Goal: Task Accomplishment & Management: Use online tool/utility

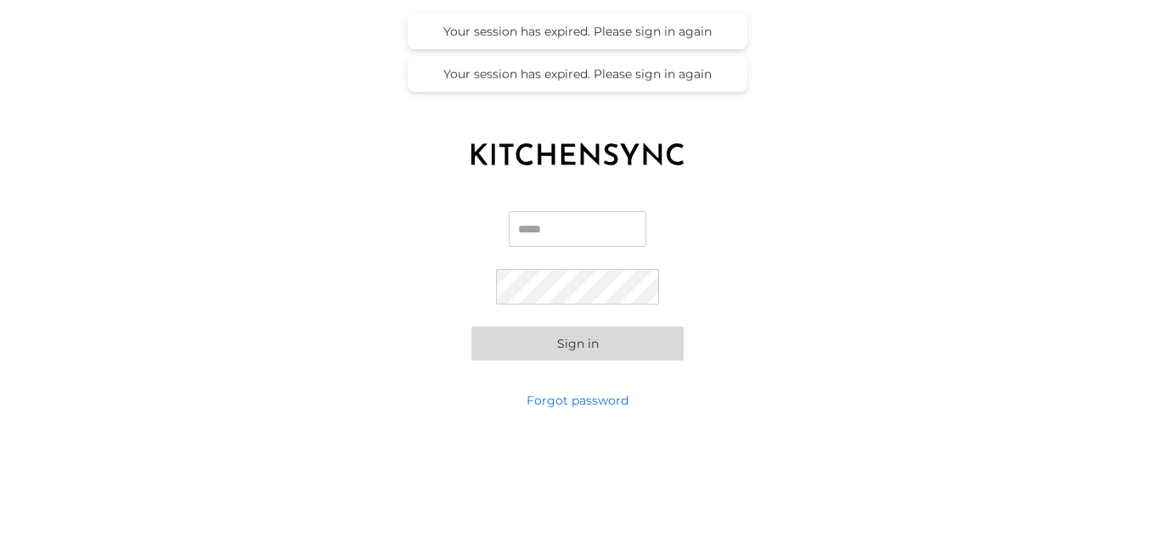
type input "**********"
click at [603, 346] on button "Sign in" at bounding box center [577, 344] width 212 height 34
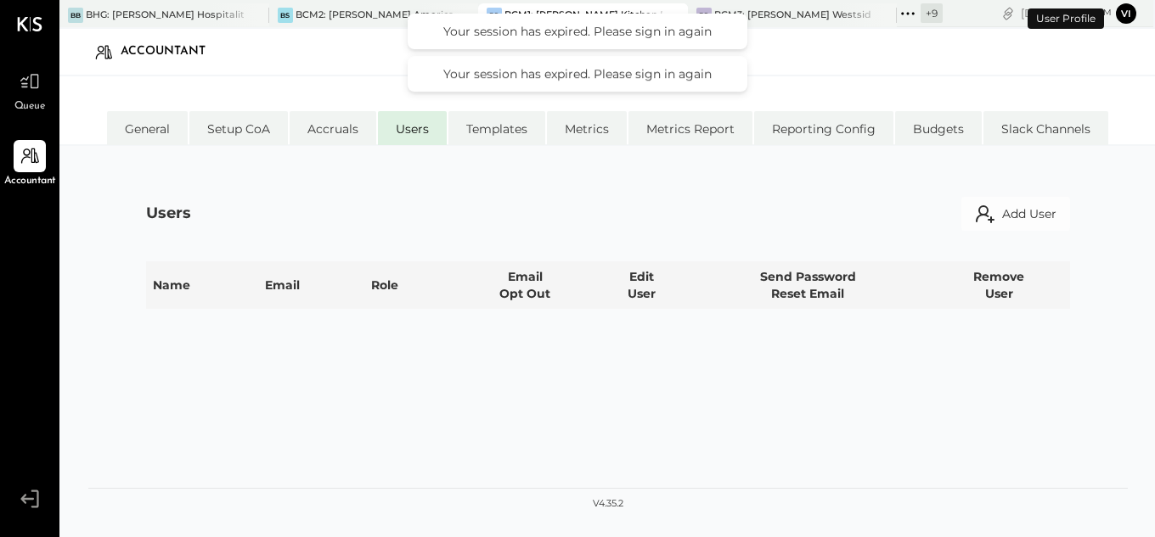
select select "**********"
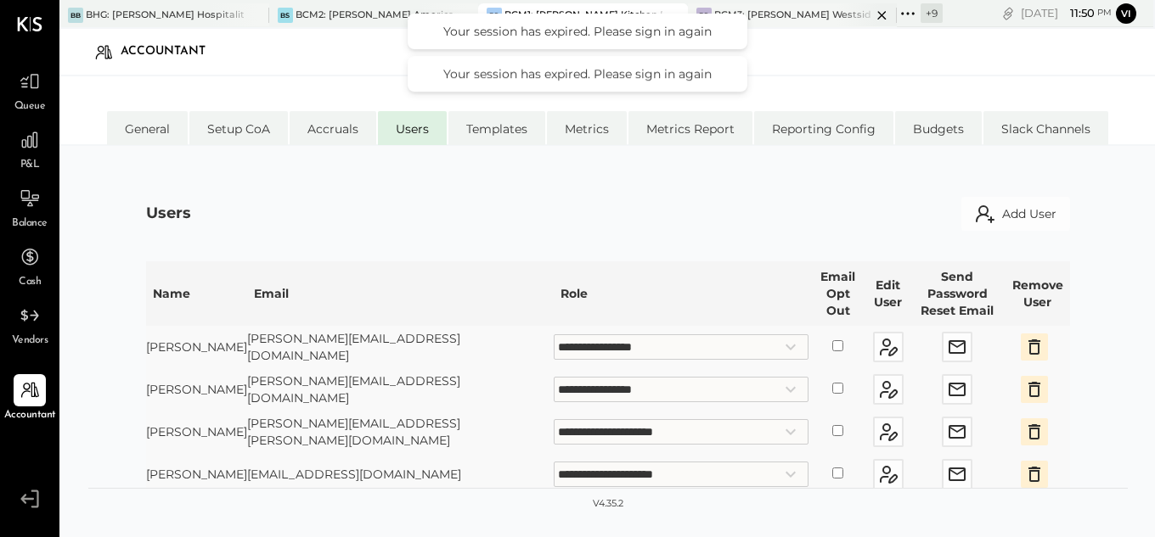
click at [797, 13] on div "BCM3: [PERSON_NAME] Westside Grill" at bounding box center [793, 15] width 158 height 14
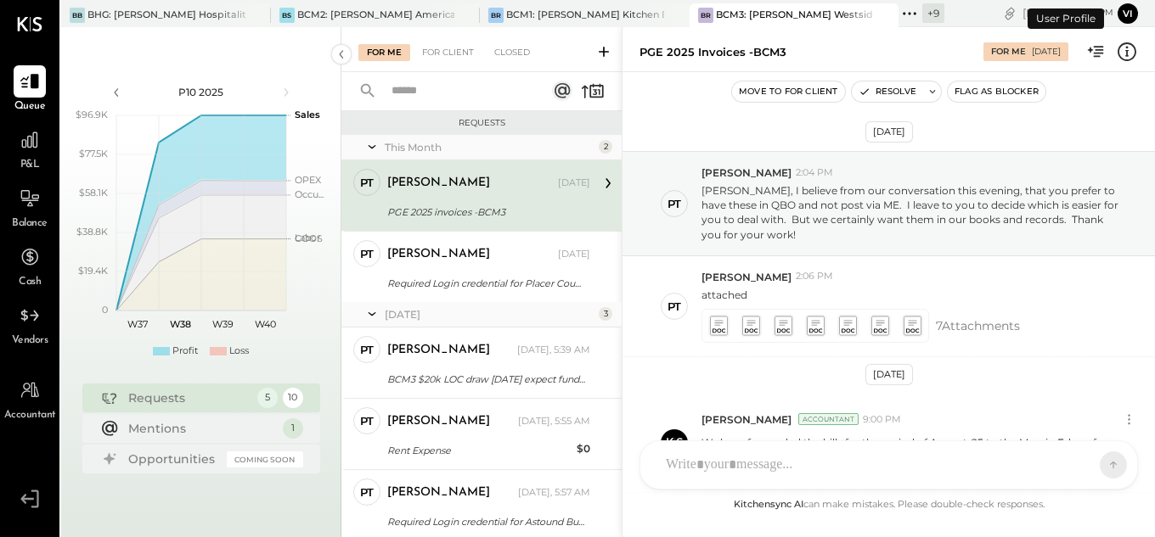
scroll to position [249, 0]
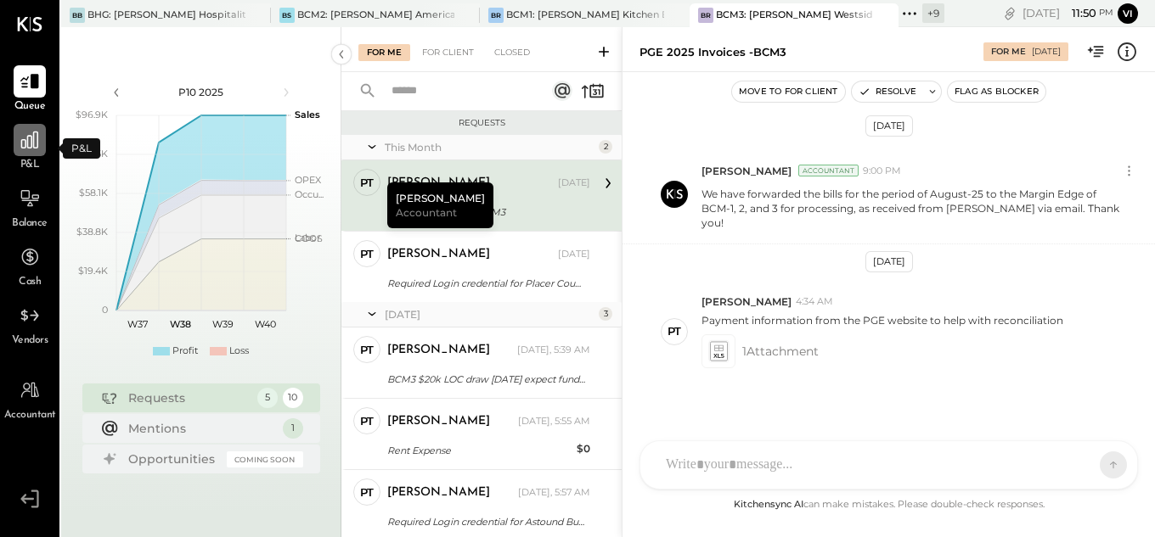
click at [25, 132] on icon at bounding box center [30, 140] width 22 height 22
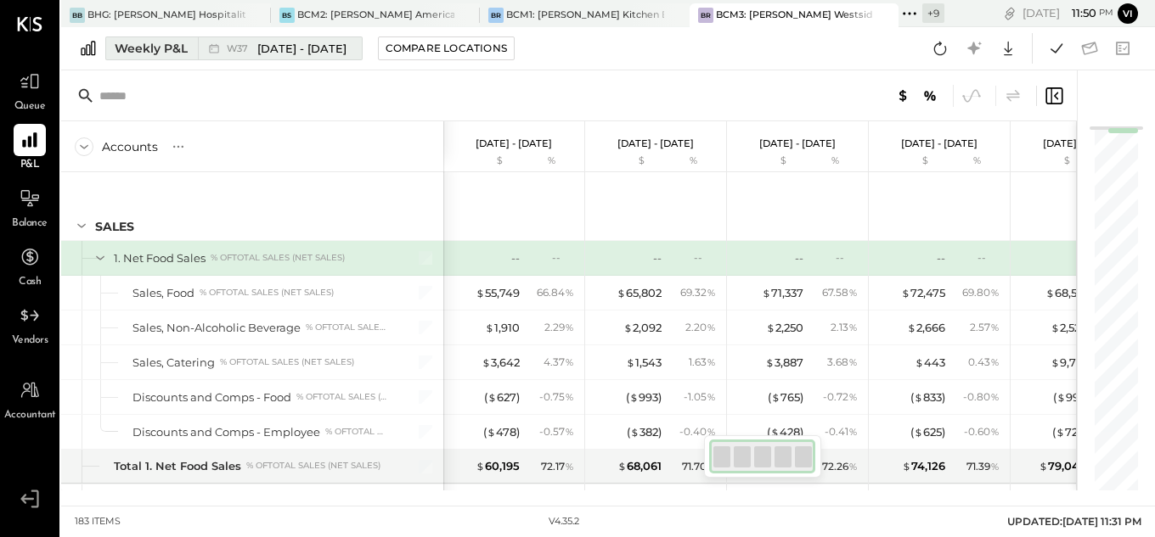
click at [314, 56] on span "[DATE] - [DATE]" at bounding box center [301, 49] width 89 height 16
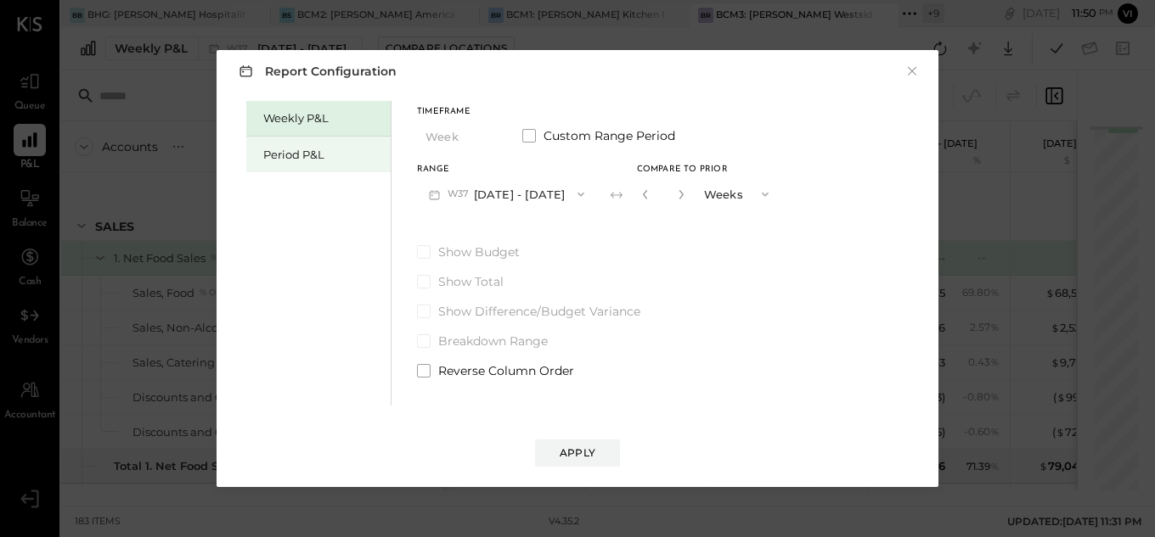
click at [308, 148] on div "Period P&L" at bounding box center [322, 155] width 119 height 16
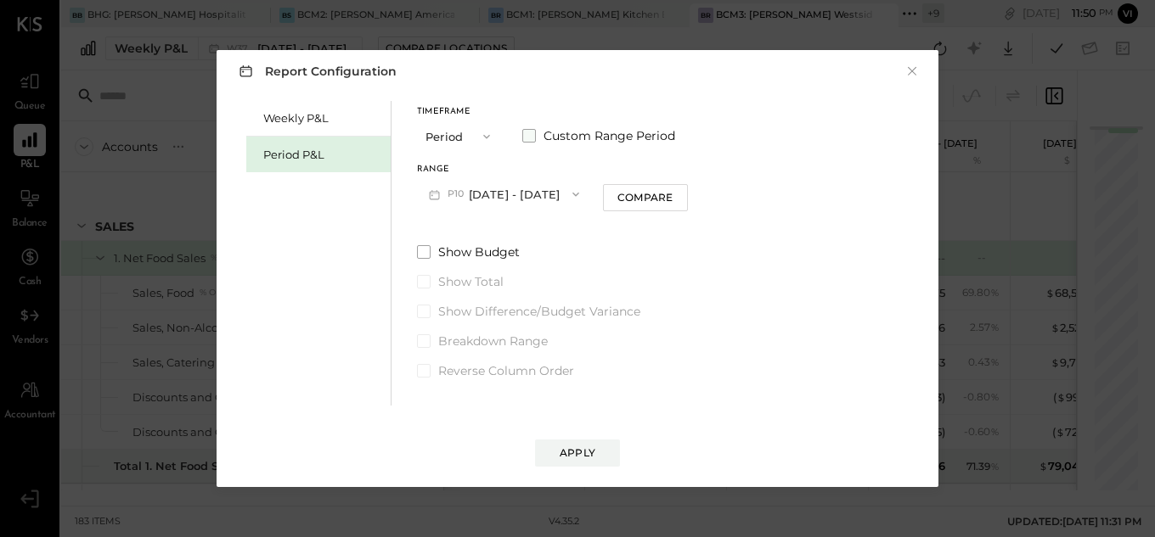
click at [543, 138] on label "Custom Range Period" at bounding box center [598, 135] width 153 height 17
click at [509, 196] on button "[DATE]" at bounding box center [467, 193] width 101 height 31
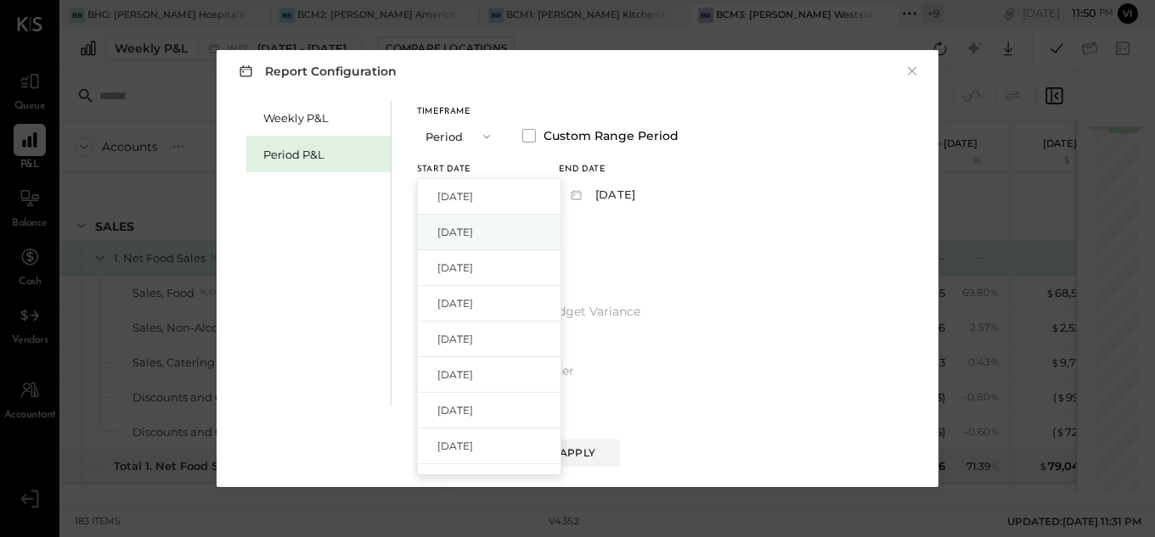
click at [500, 240] on div "[DATE]" at bounding box center [489, 233] width 143 height 36
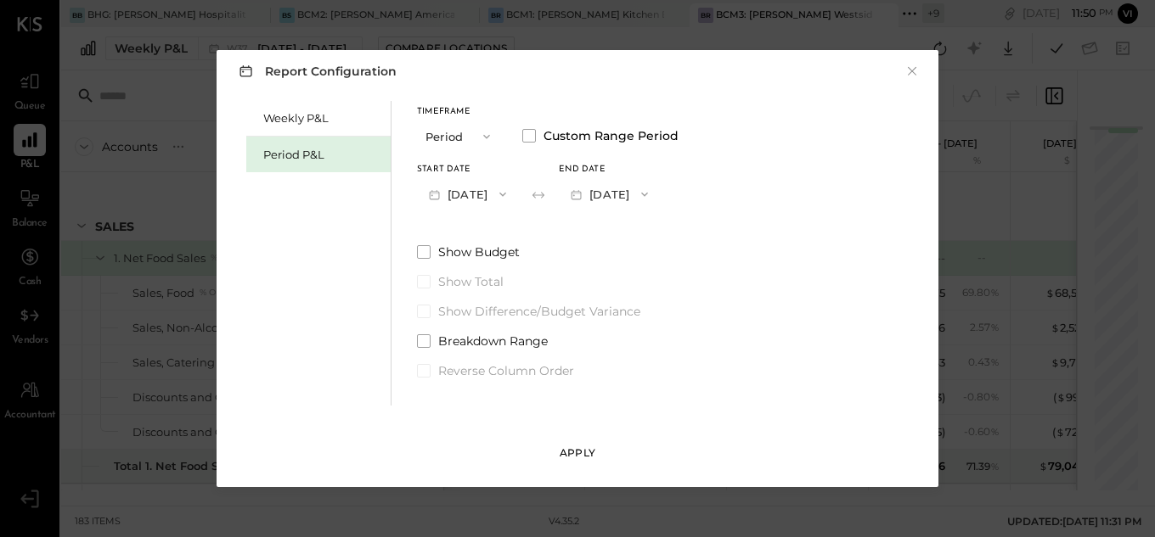
click at [579, 445] on button "Apply" at bounding box center [577, 453] width 85 height 27
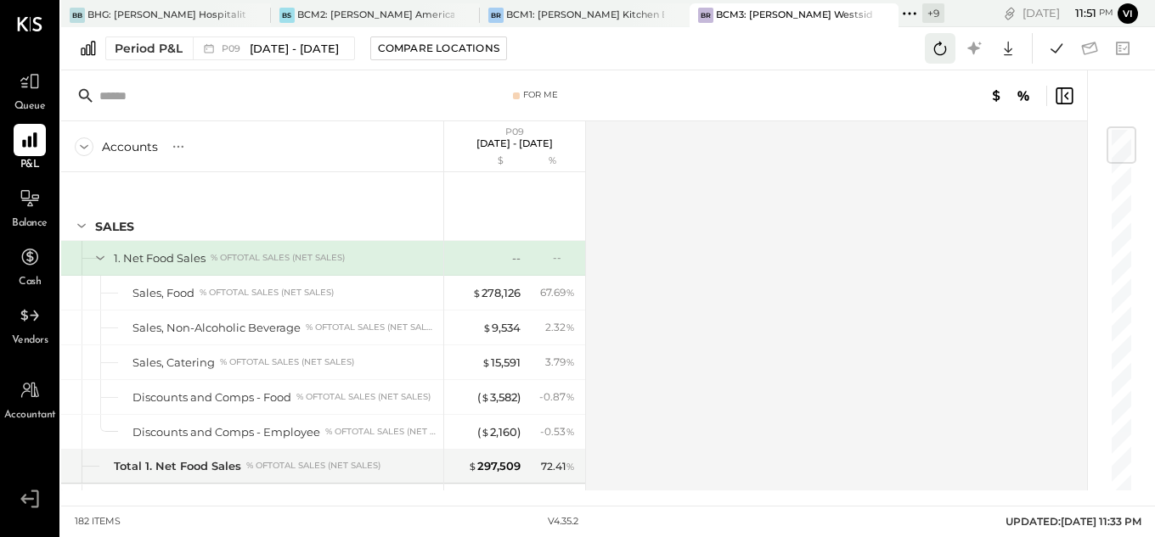
click at [926, 54] on button at bounding box center [940, 48] width 31 height 31
click at [1049, 53] on icon at bounding box center [1056, 48] width 22 height 22
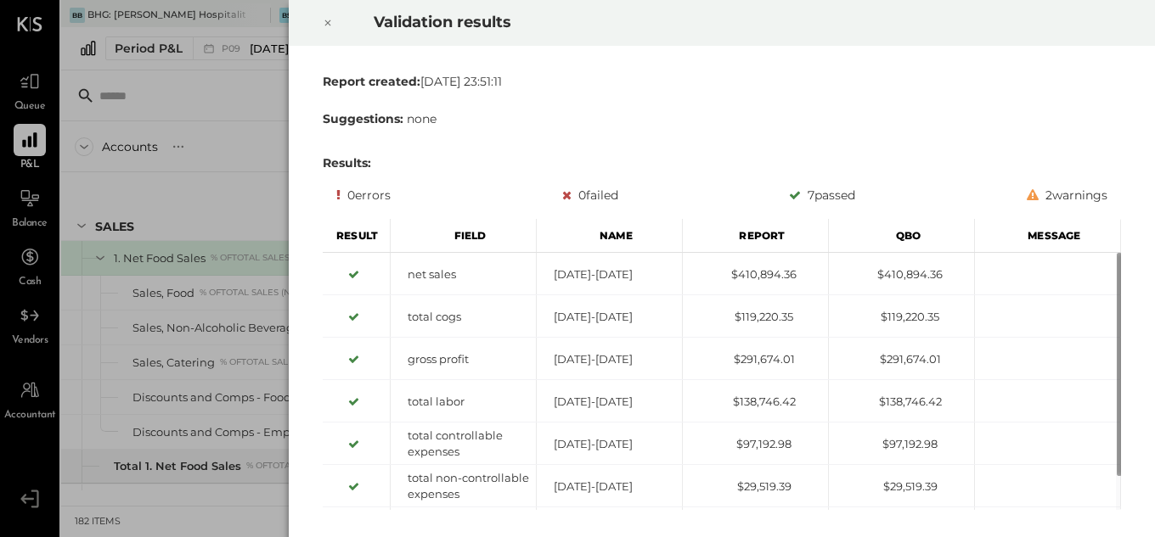
click at [324, 26] on icon at bounding box center [328, 23] width 10 height 20
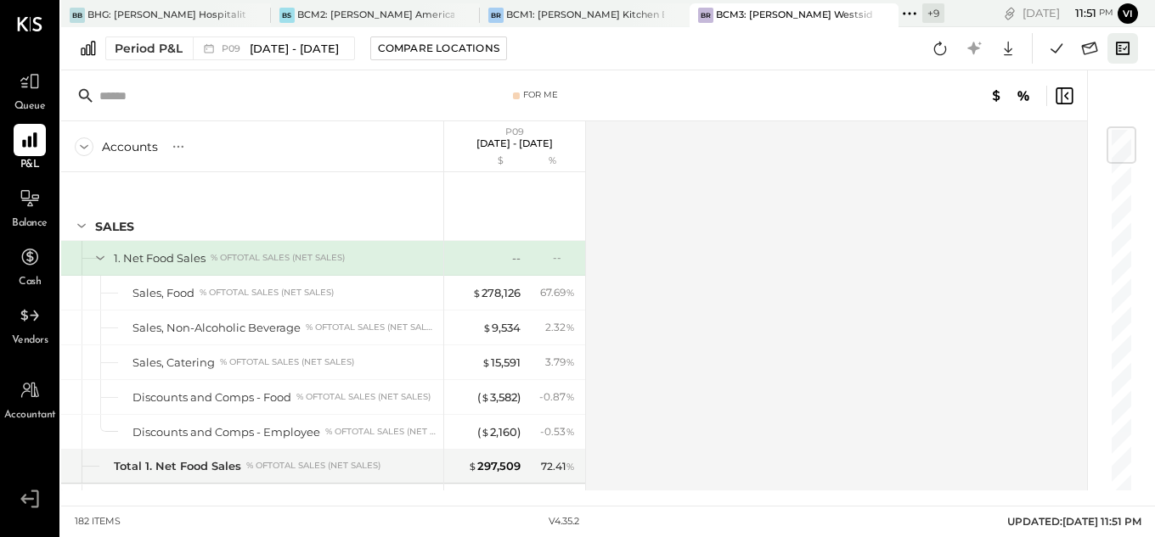
click at [1128, 49] on icon at bounding box center [1122, 48] width 22 height 22
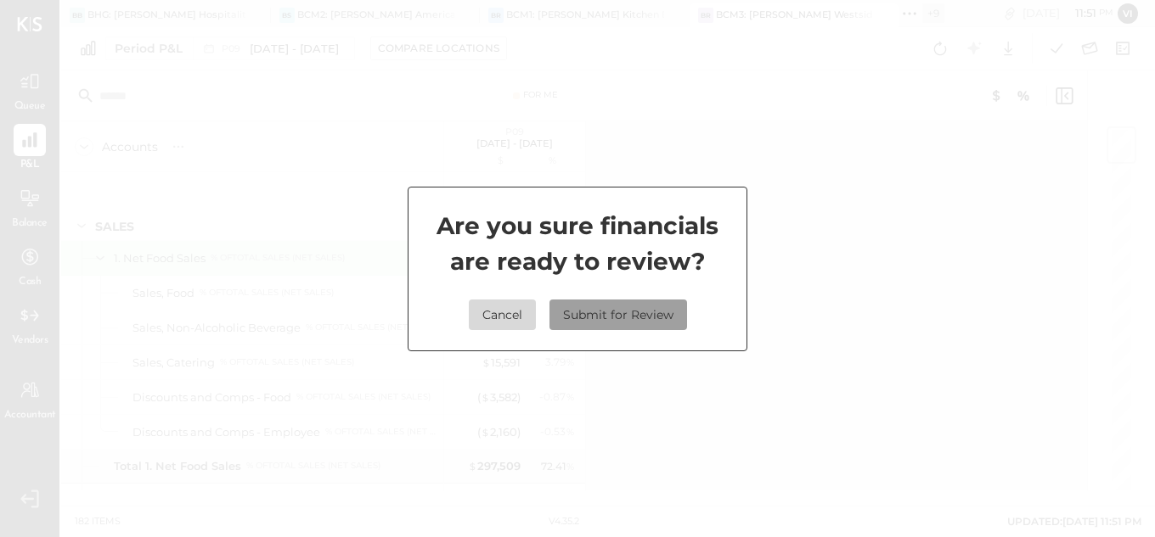
click at [606, 314] on button "Submit for Review" at bounding box center [618, 315] width 138 height 31
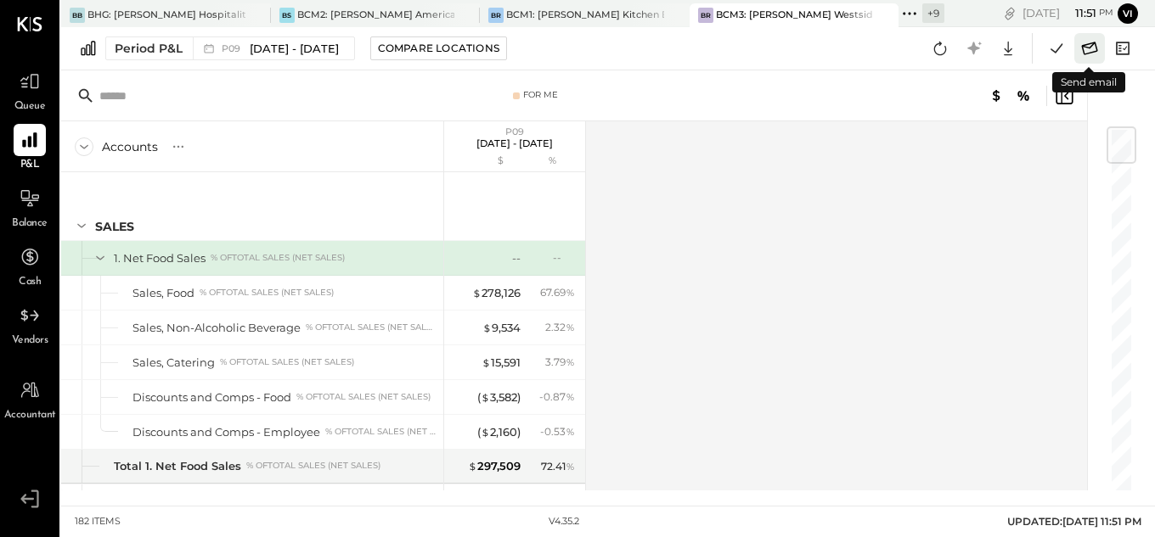
click at [1084, 48] on icon at bounding box center [1089, 48] width 22 height 22
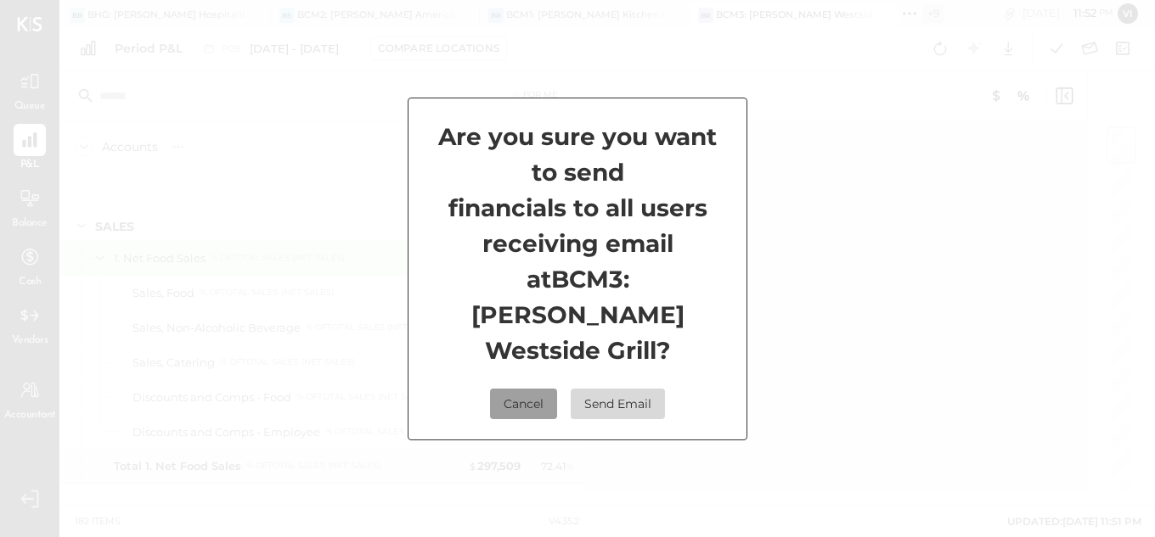
click at [523, 391] on button "Cancel" at bounding box center [523, 404] width 67 height 31
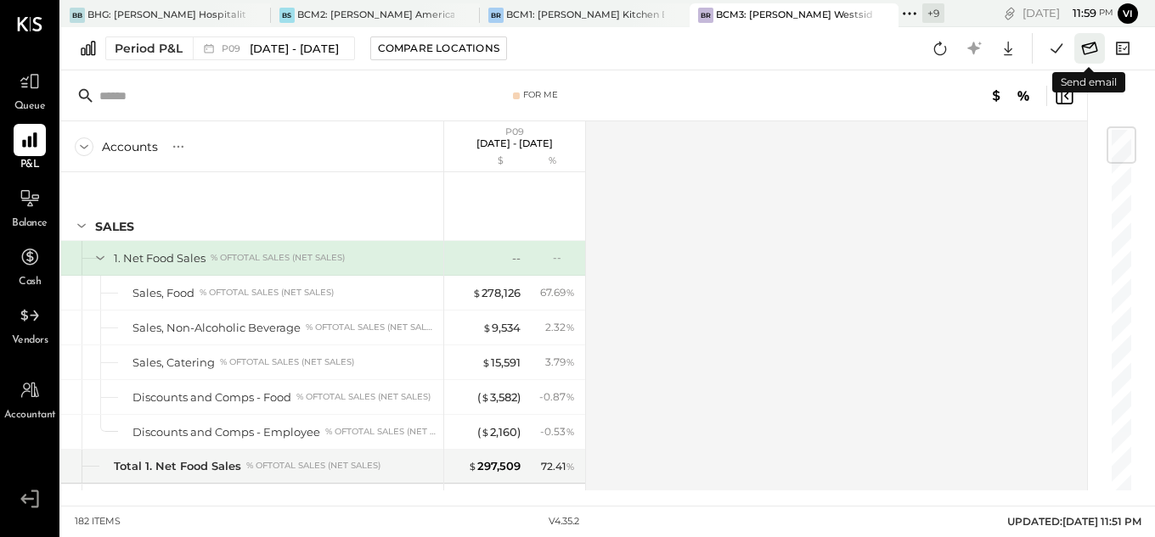
click at [1087, 52] on icon at bounding box center [1089, 48] width 22 height 22
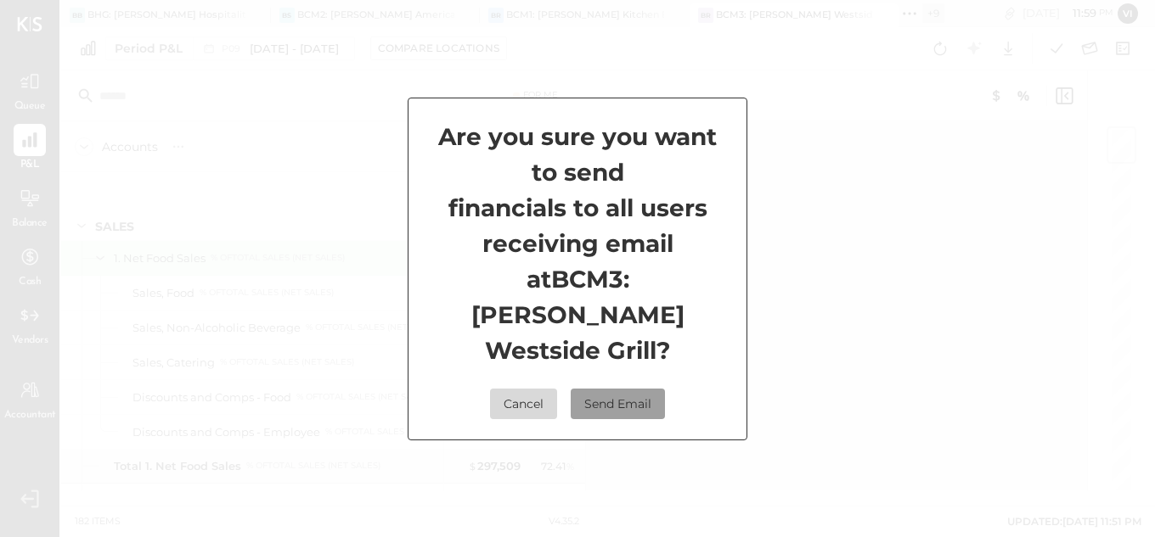
click at [631, 397] on button "Send Email" at bounding box center [618, 404] width 94 height 31
